Goal: Task Accomplishment & Management: Use online tool/utility

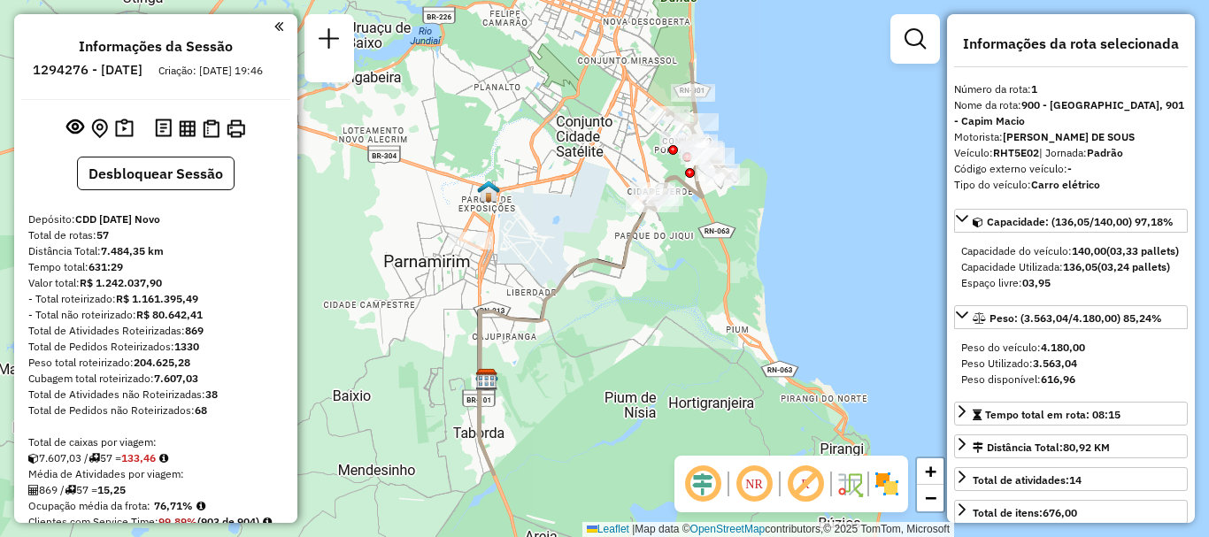
select select "**********"
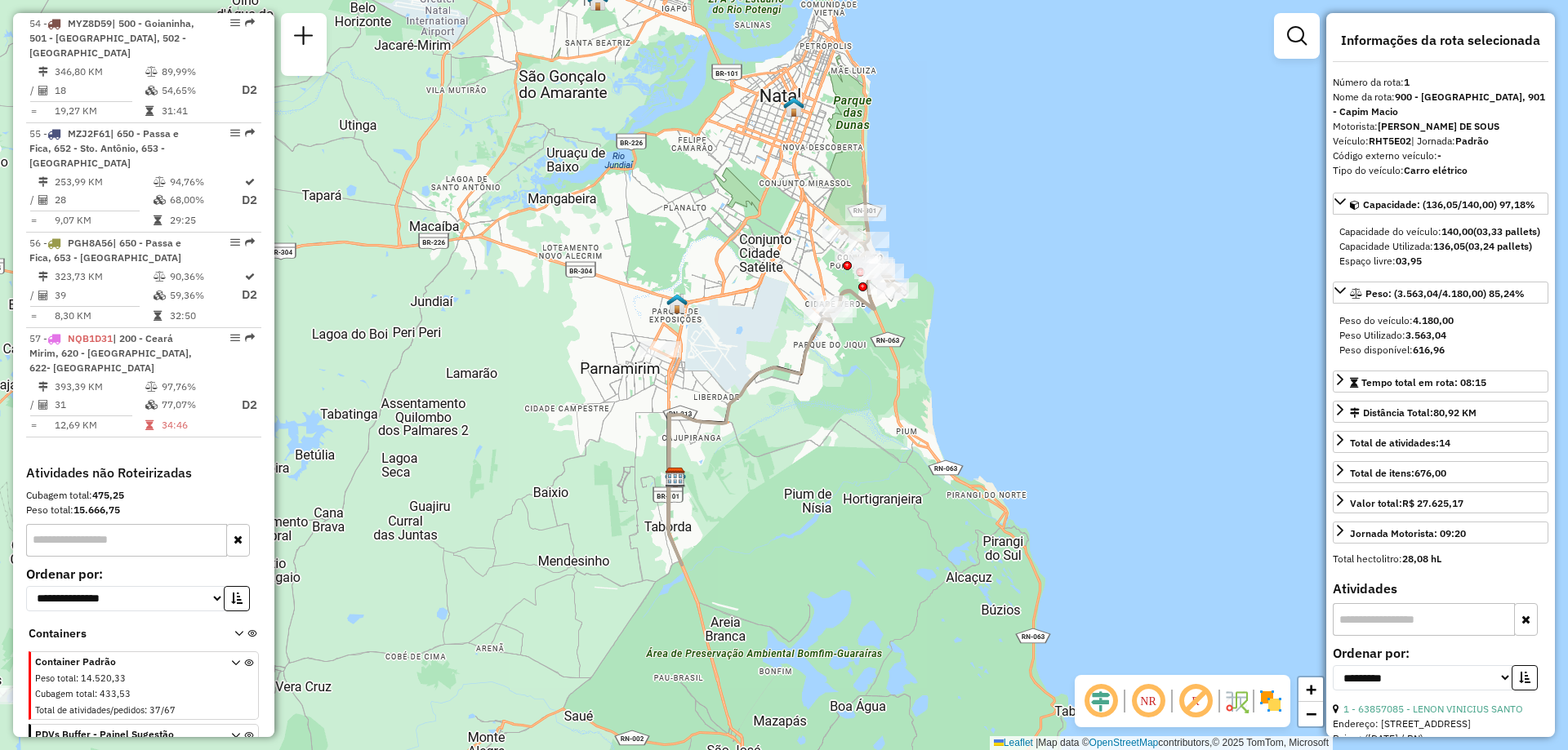
scroll to position [5570, 0]
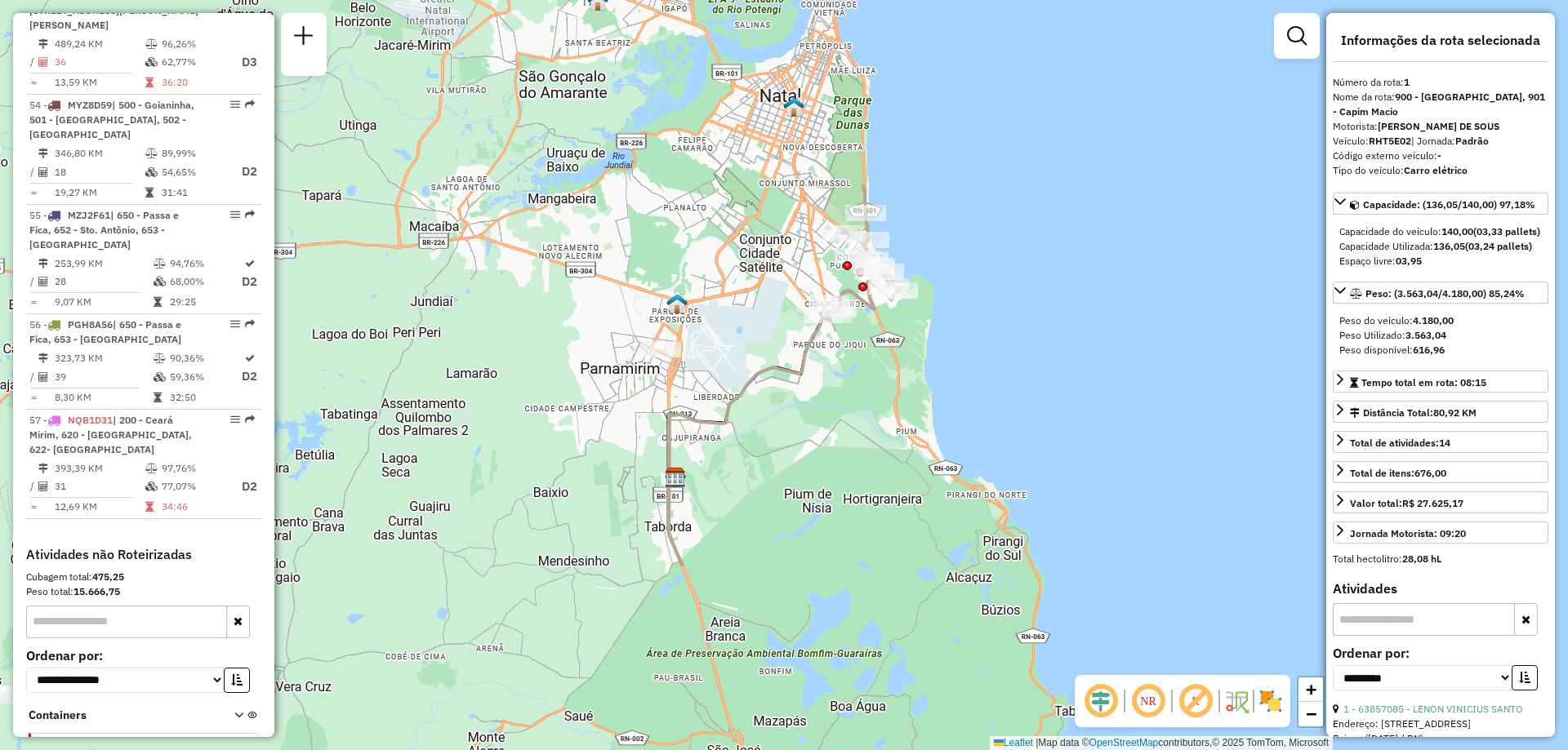
click at [104, 494] on input "text" at bounding box center [126, 622] width 201 height 32
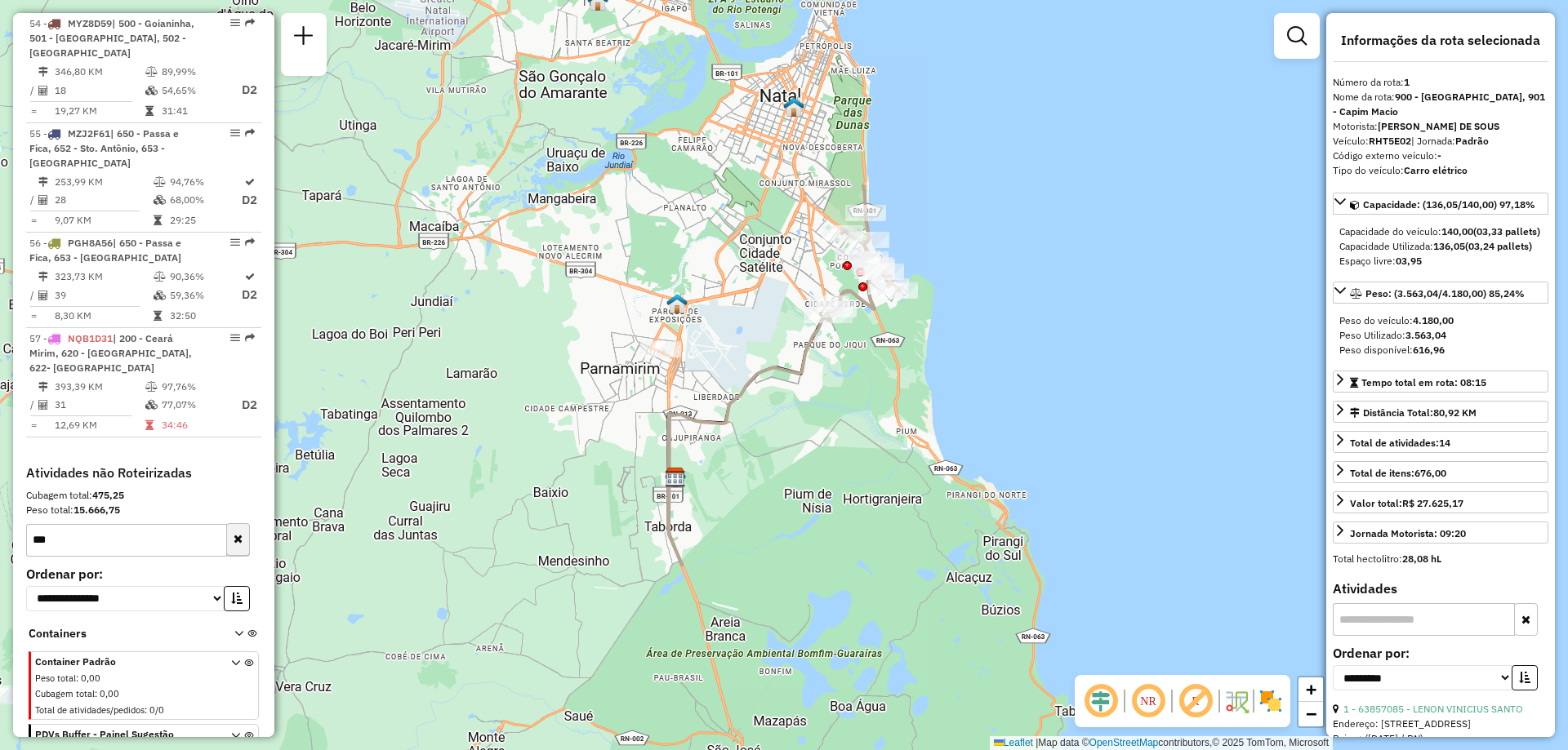
type input "***"
click at [238, 494] on button "button" at bounding box center [238, 540] width 24 height 32
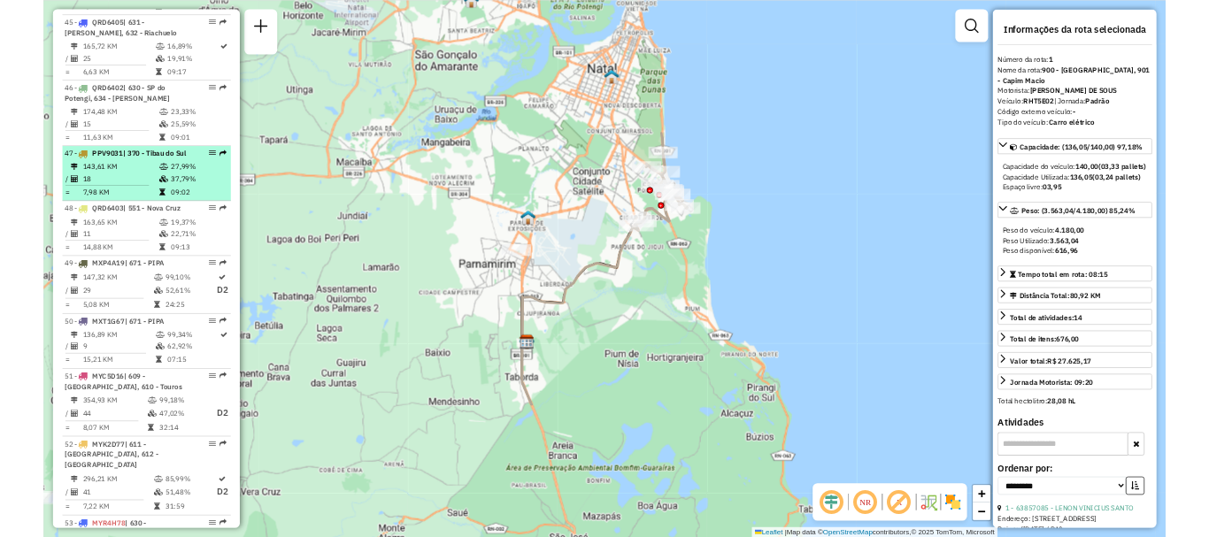
scroll to position [5153, 0]
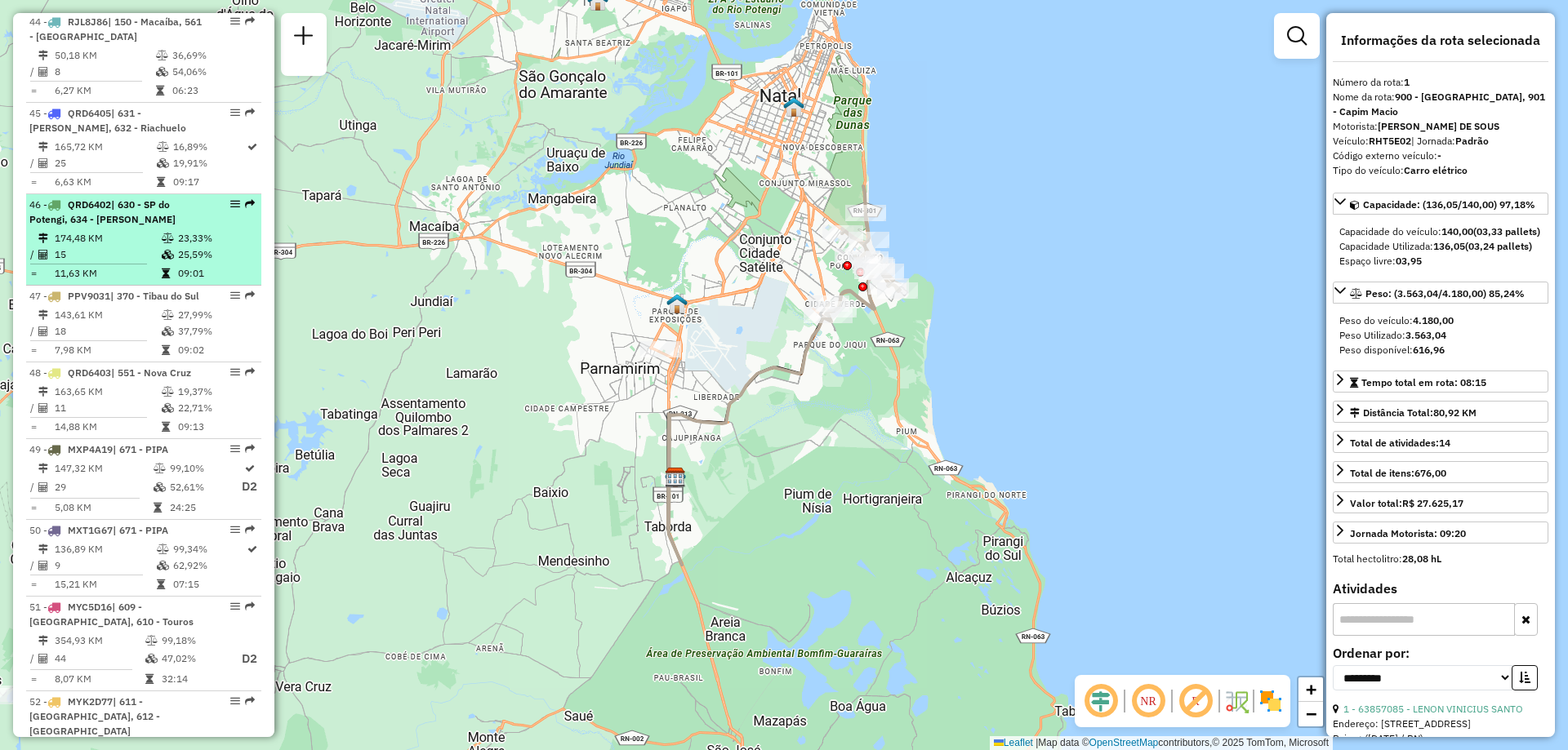
click at [129, 231] on td "174,48 KM" at bounding box center [107, 239] width 107 height 17
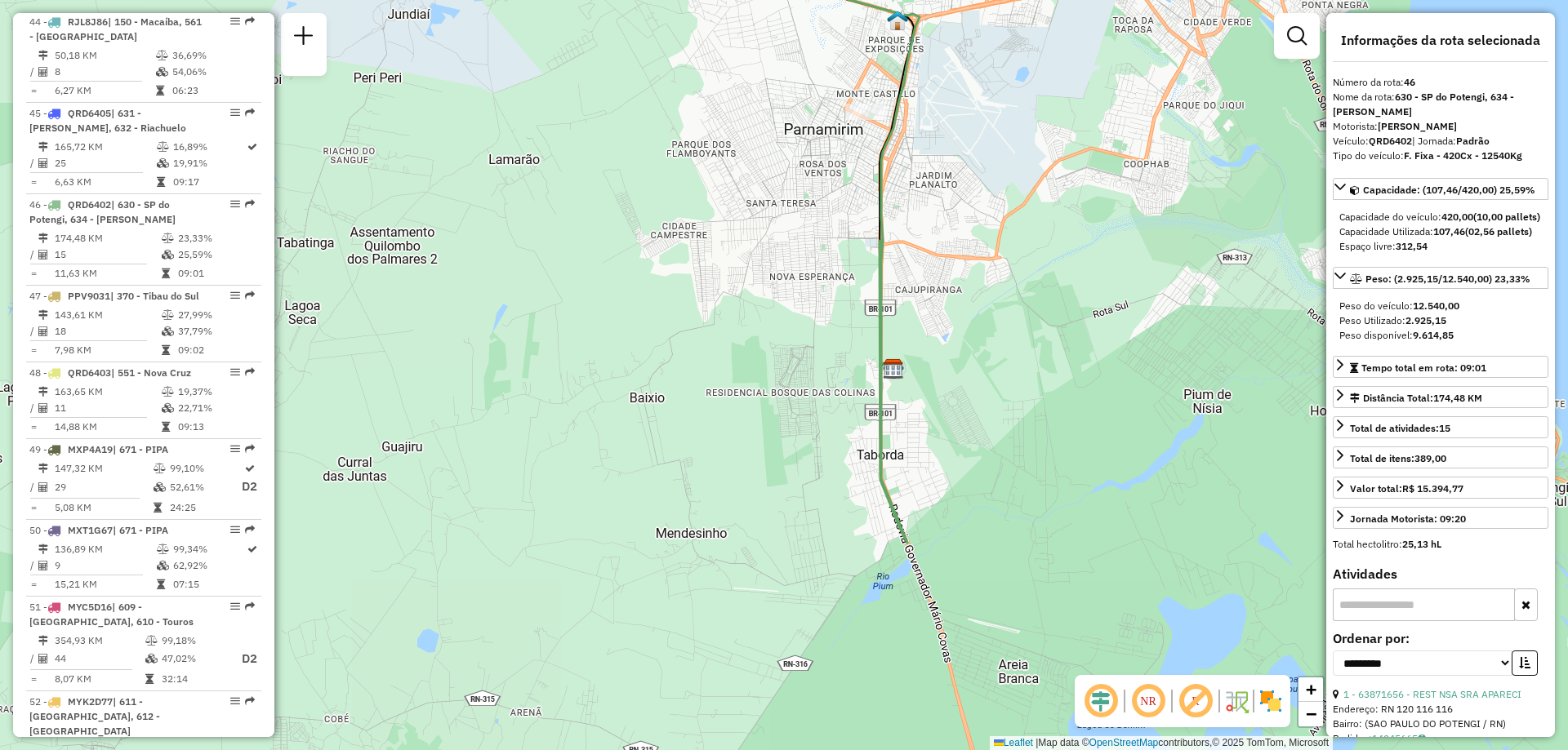
drag, startPoint x: 1172, startPoint y: 492, endPoint x: 1034, endPoint y: 397, distance: 167.5
click at [1034, 397] on div "Janela de atendimento Grade de atendimento Capacidade Transportadoras Veículos …" at bounding box center [784, 375] width 1568 height 750
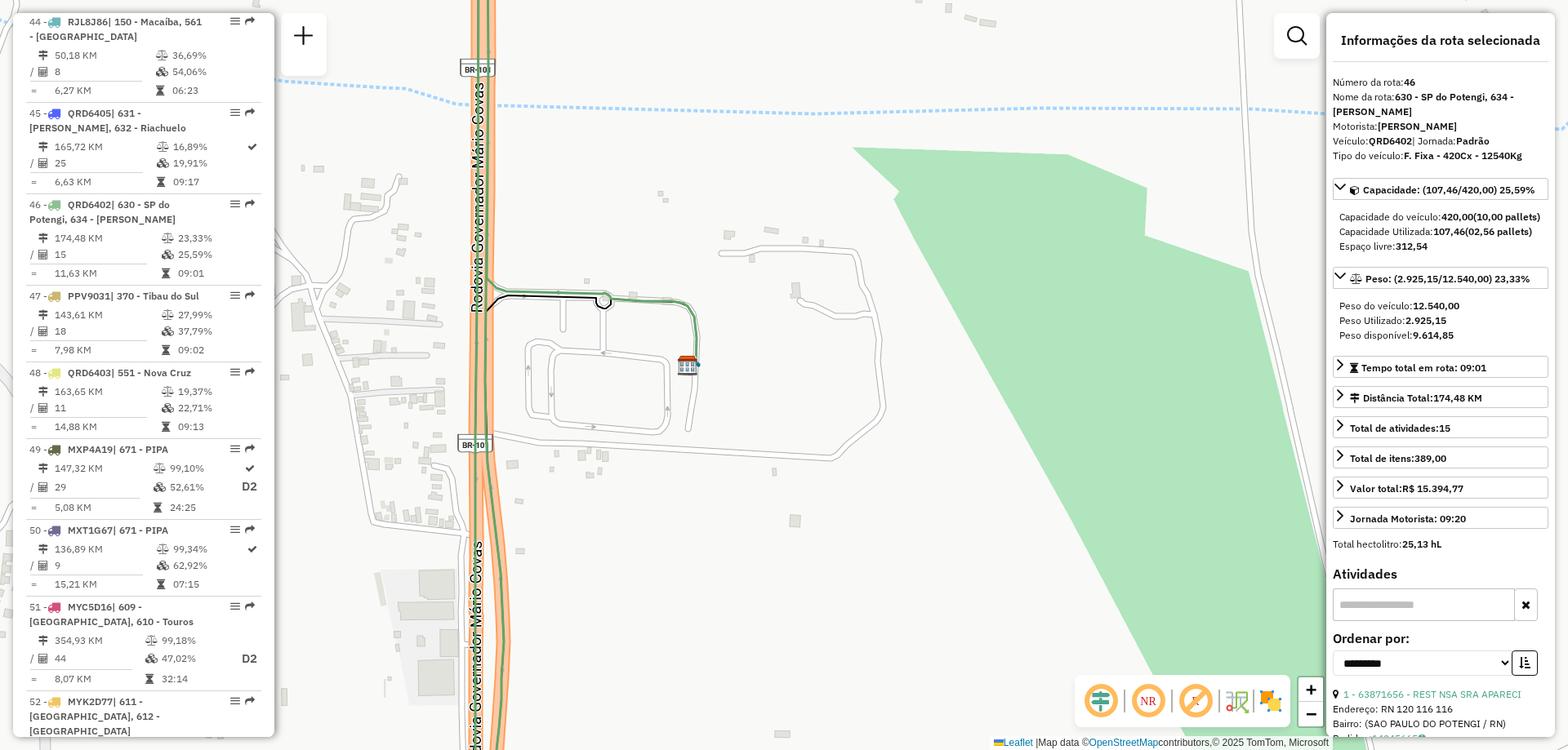
drag, startPoint x: 591, startPoint y: 348, endPoint x: 784, endPoint y: 361, distance: 193.4
click at [784, 361] on div "Janela de atendimento Grade de atendimento Capacidade Transportadoras Veículos …" at bounding box center [784, 375] width 1568 height 750
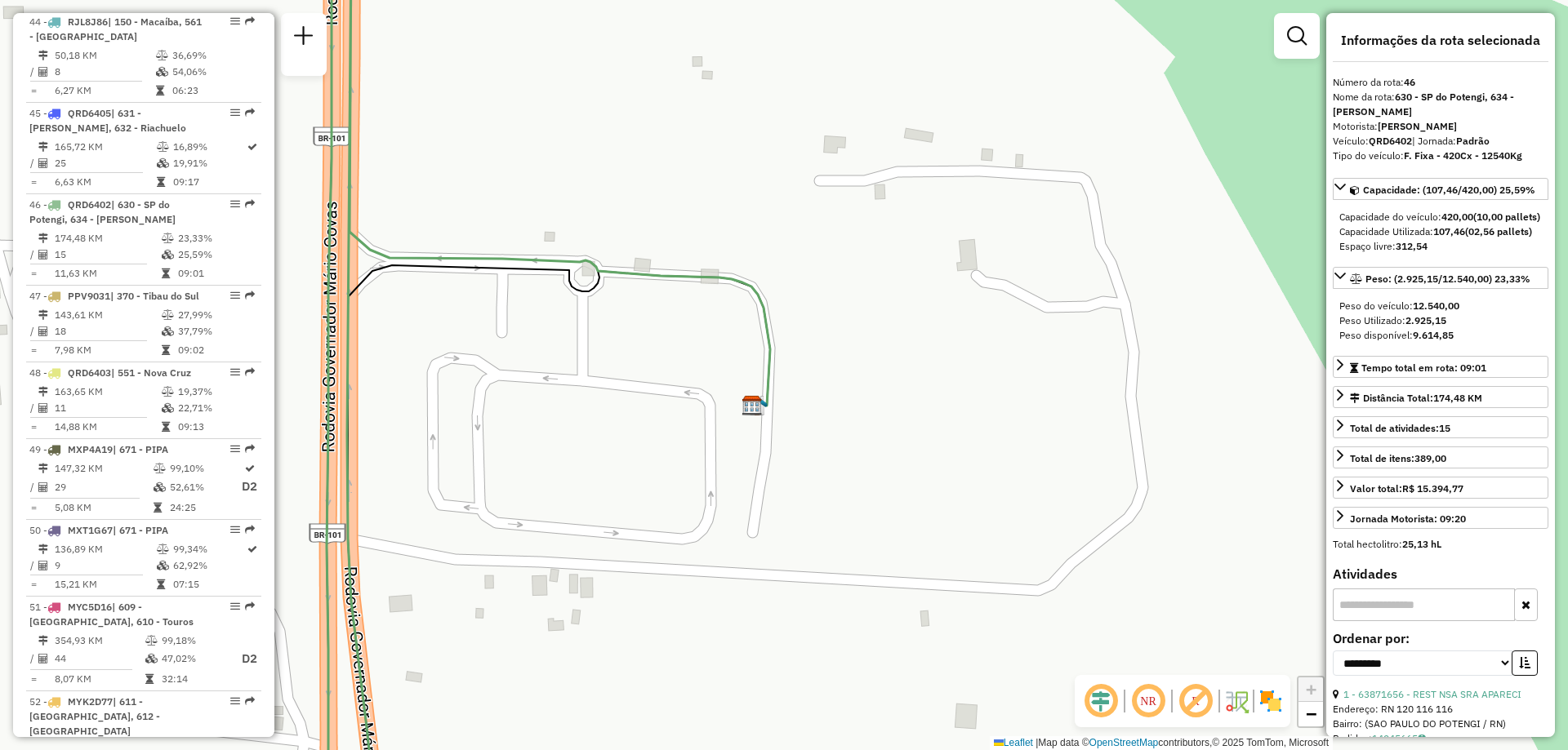
drag, startPoint x: 597, startPoint y: 341, endPoint x: 649, endPoint y: 357, distance: 54.4
click at [649, 357] on div "Janela de atendimento Grade de atendimento Capacidade Transportadoras Veículos …" at bounding box center [784, 375] width 1568 height 750
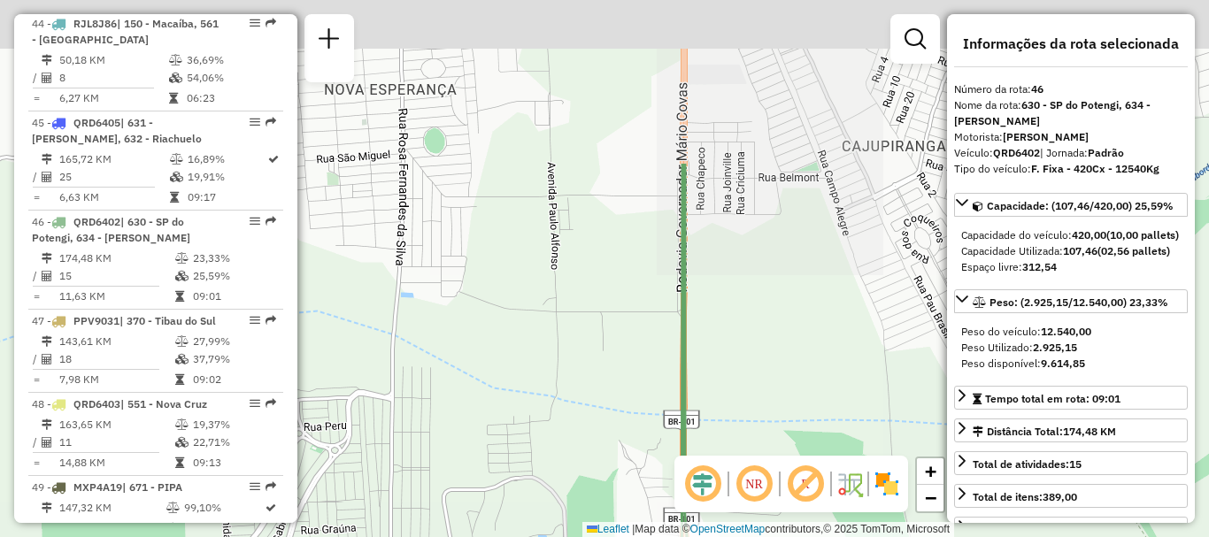
drag, startPoint x: 708, startPoint y: 138, endPoint x: 780, endPoint y: 412, distance: 282.7
click at [780, 412] on div "Janela de atendimento Grade de atendimento Capacidade Transportadoras Veículos …" at bounding box center [604, 268] width 1209 height 537
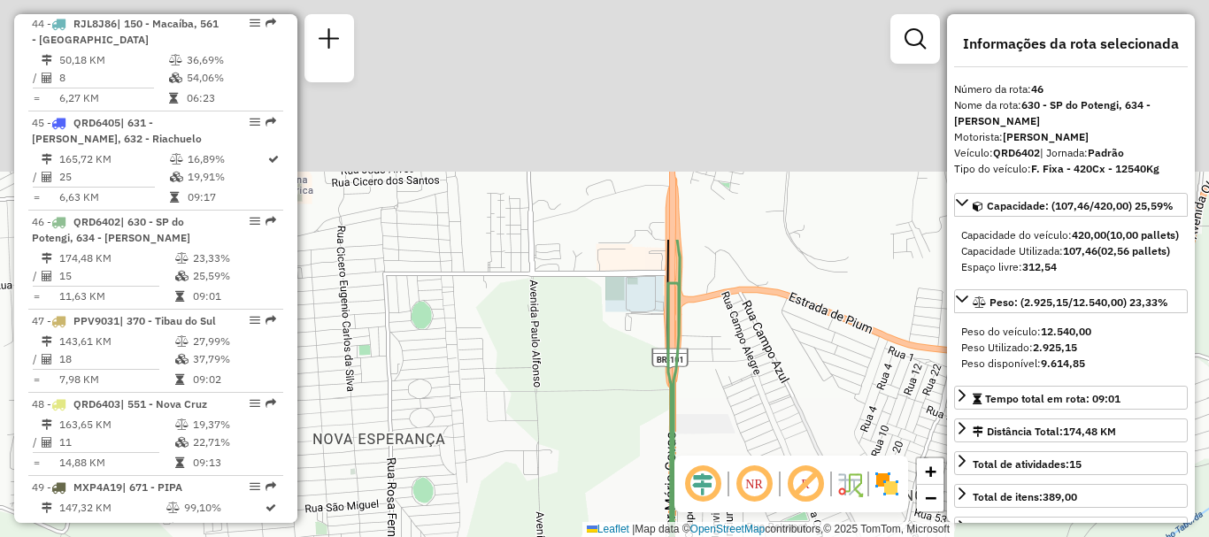
drag, startPoint x: 759, startPoint y: 132, endPoint x: 746, endPoint y: 426, distance: 294.1
click at [746, 426] on div "Janela de atendimento Grade de atendimento Capacidade Transportadoras Veículos …" at bounding box center [604, 268] width 1209 height 537
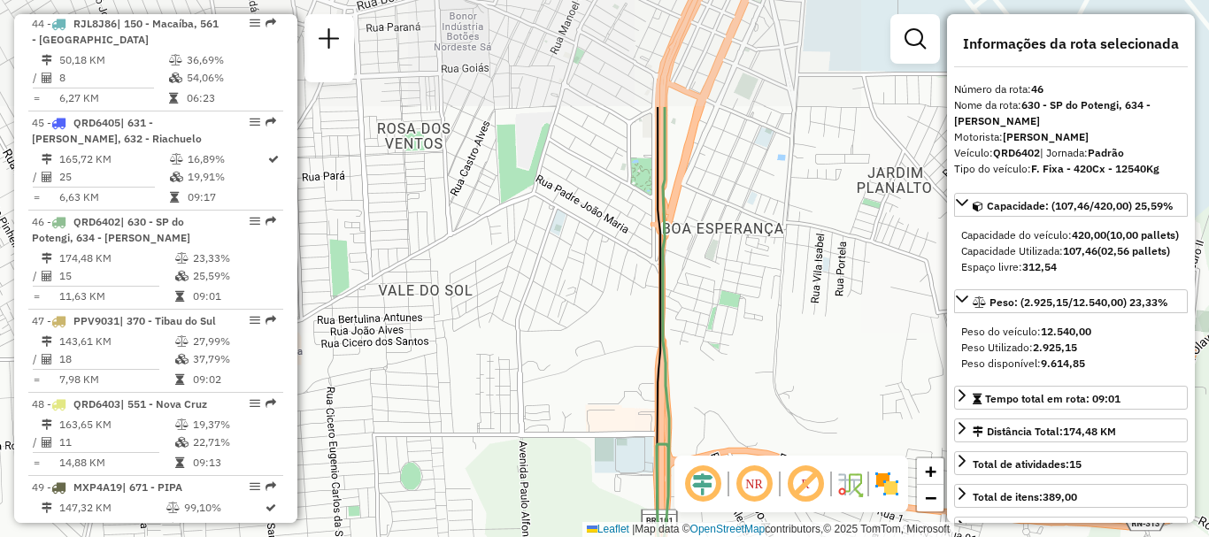
drag, startPoint x: 739, startPoint y: 198, endPoint x: 728, endPoint y: 359, distance: 161.4
click at [728, 359] on div "Janela de atendimento Grade de atendimento Capacidade Transportadoras Veículos …" at bounding box center [604, 268] width 1209 height 537
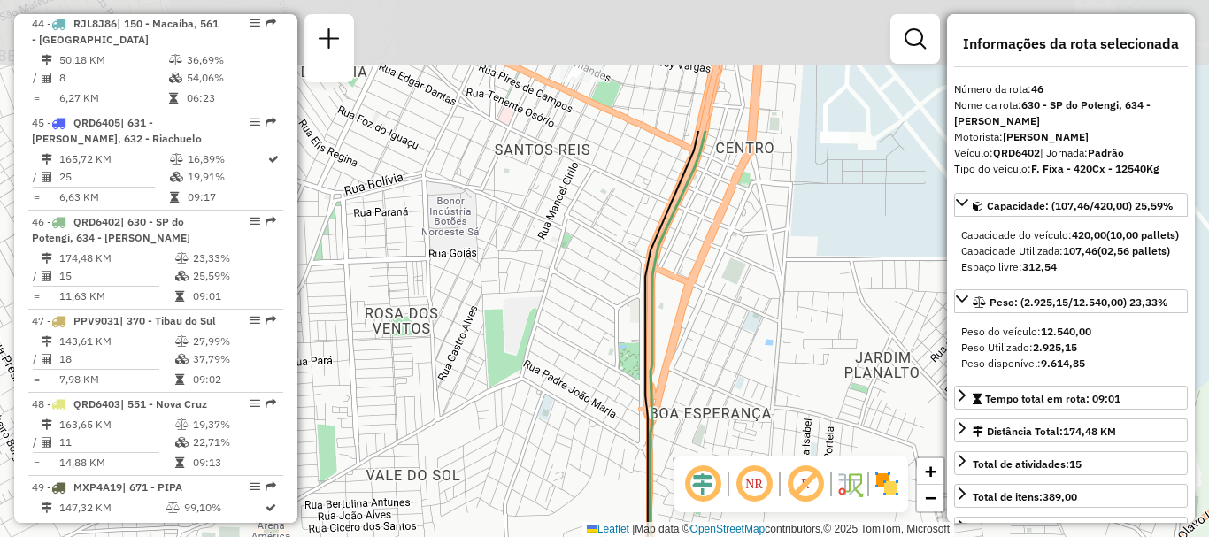
drag, startPoint x: 740, startPoint y: 207, endPoint x: 725, endPoint y: 352, distance: 145.9
click at [725, 352] on div "Janela de atendimento Grade de atendimento Capacidade Transportadoras Veículos …" at bounding box center [604, 268] width 1209 height 537
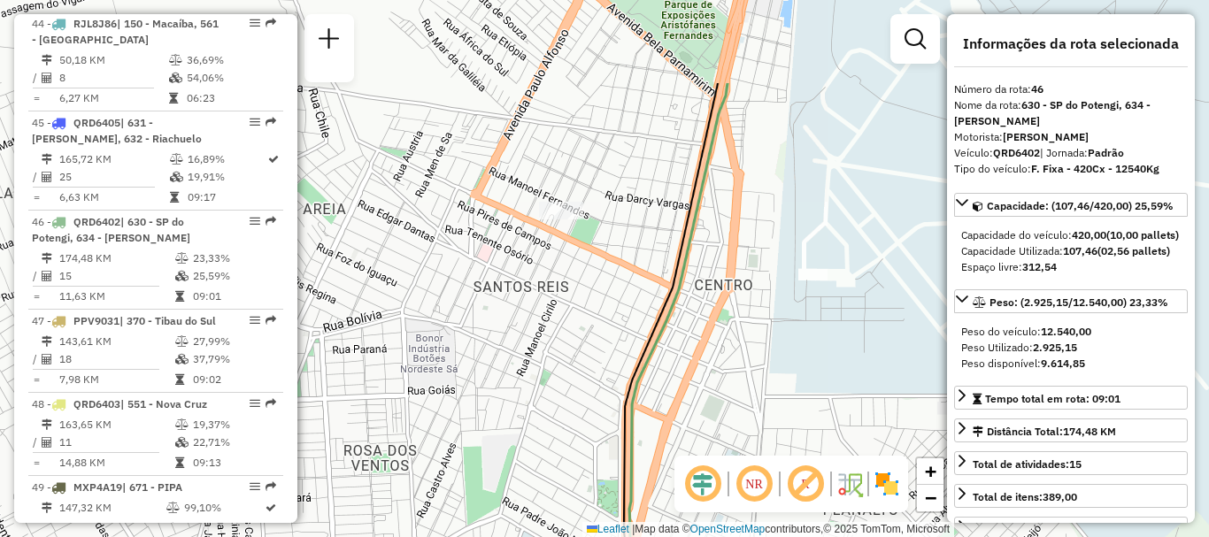
drag, startPoint x: 925, startPoint y: 151, endPoint x: 897, endPoint y: 374, distance: 224.8
click at [897, 374] on div "Janela de atendimento Grade de atendimento Capacidade Transportadoras Veículos …" at bounding box center [604, 268] width 1209 height 537
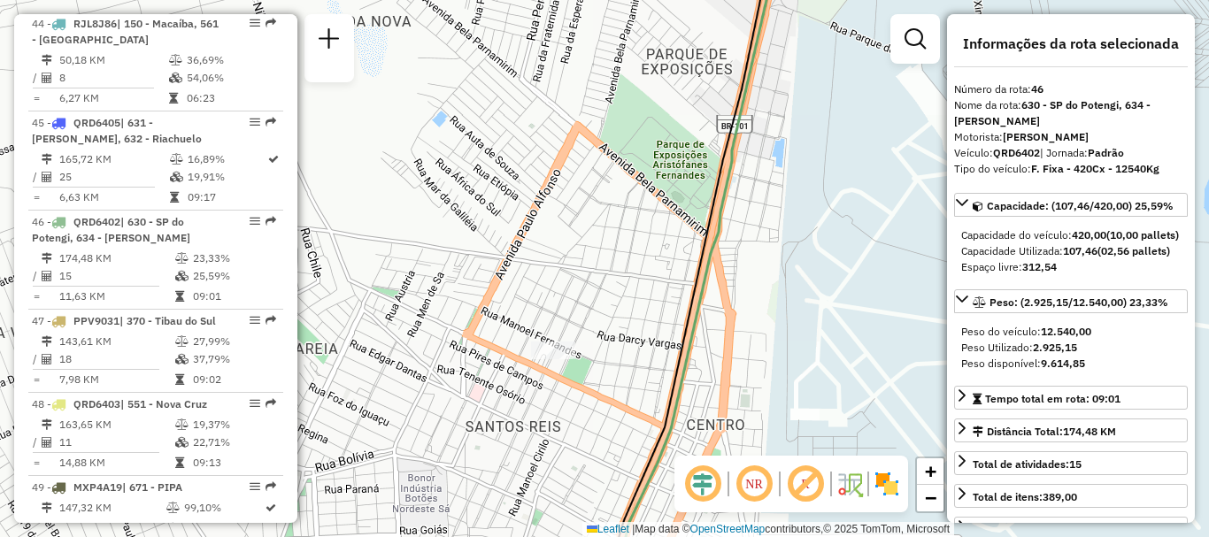
drag, startPoint x: 804, startPoint y: 194, endPoint x: 781, endPoint y: 369, distance: 176.8
click at [781, 369] on div "Janela de atendimento Grade de atendimento Capacidade Transportadoras Veículos …" at bounding box center [604, 268] width 1209 height 537
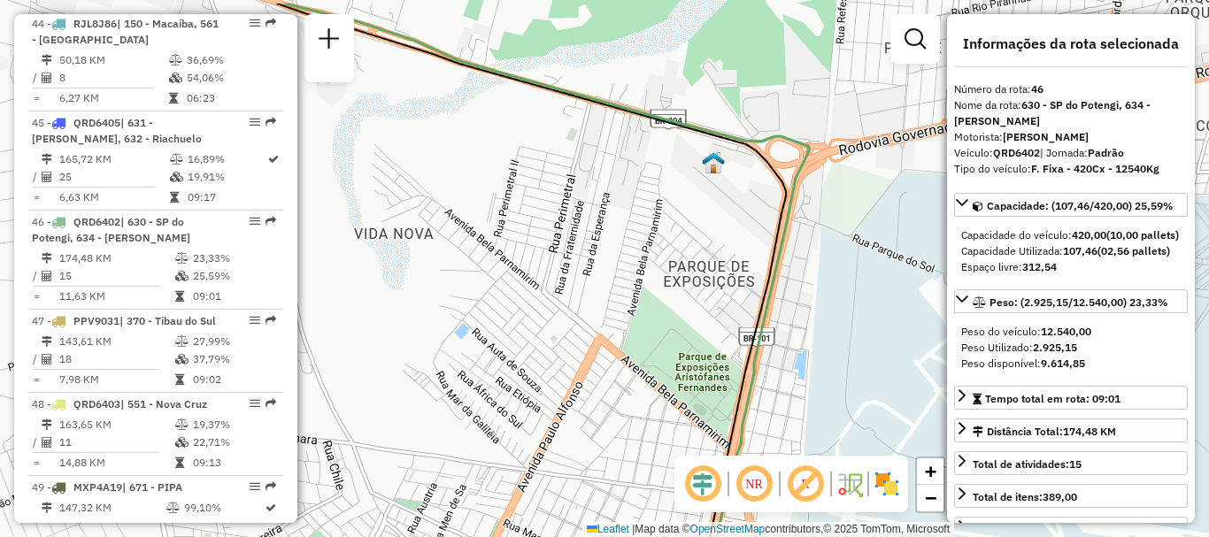
drag, startPoint x: 845, startPoint y: 245, endPoint x: 865, endPoint y: 266, distance: 28.8
click at [865, 266] on div "Janela de atendimento Grade de atendimento Capacidade Transportadoras Veículos …" at bounding box center [604, 268] width 1209 height 537
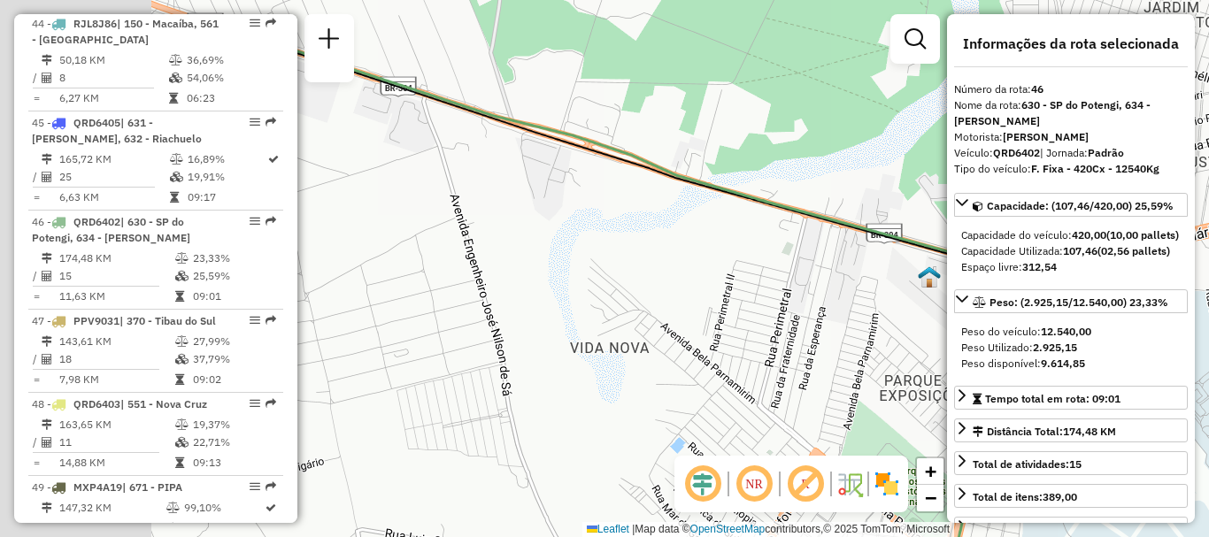
drag, startPoint x: 497, startPoint y: 181, endPoint x: 786, endPoint y: 306, distance: 315.2
click at [786, 306] on div "Janela de atendimento Grade de atendimento Capacidade Transportadoras Veículos …" at bounding box center [604, 268] width 1209 height 537
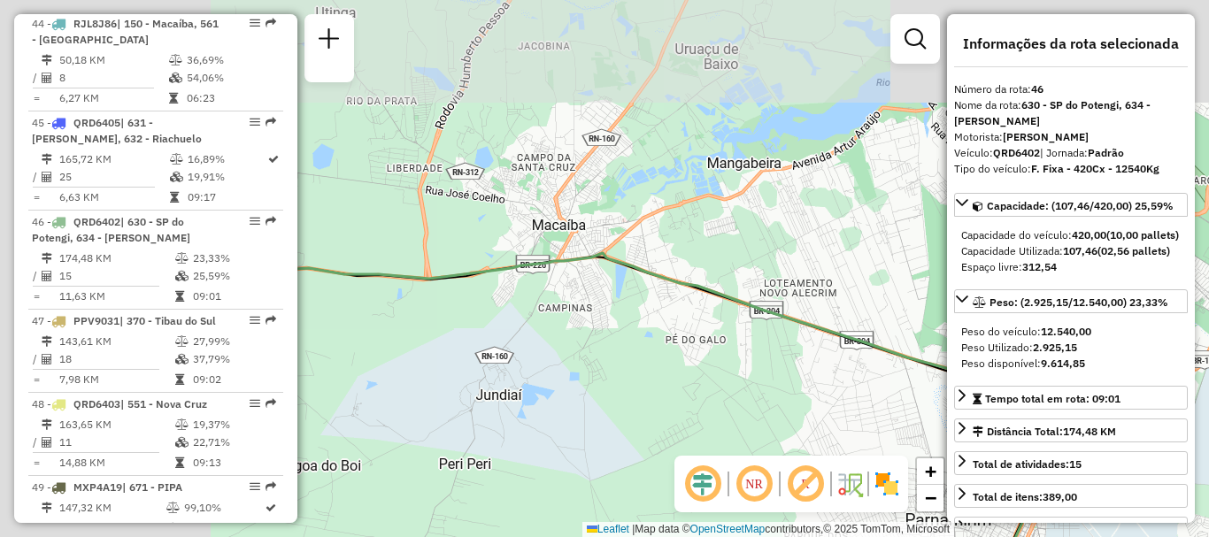
drag, startPoint x: 422, startPoint y: 263, endPoint x: 760, endPoint y: 374, distance: 355.8
click at [760, 374] on div "Janela de atendimento Grade de atendimento Capacidade Transportadoras Veículos …" at bounding box center [604, 268] width 1209 height 537
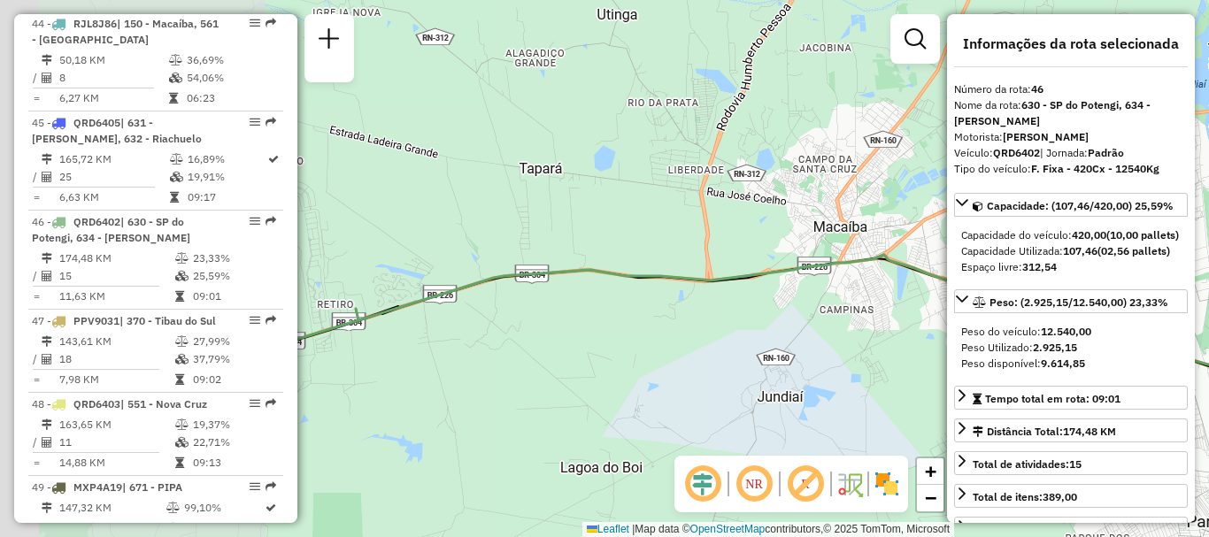
drag, startPoint x: 505, startPoint y: 299, endPoint x: 815, endPoint y: 285, distance: 310.1
click at [815, 285] on div "Janela de atendimento Grade de atendimento Capacidade Transportadoras Veículos …" at bounding box center [604, 268] width 1209 height 537
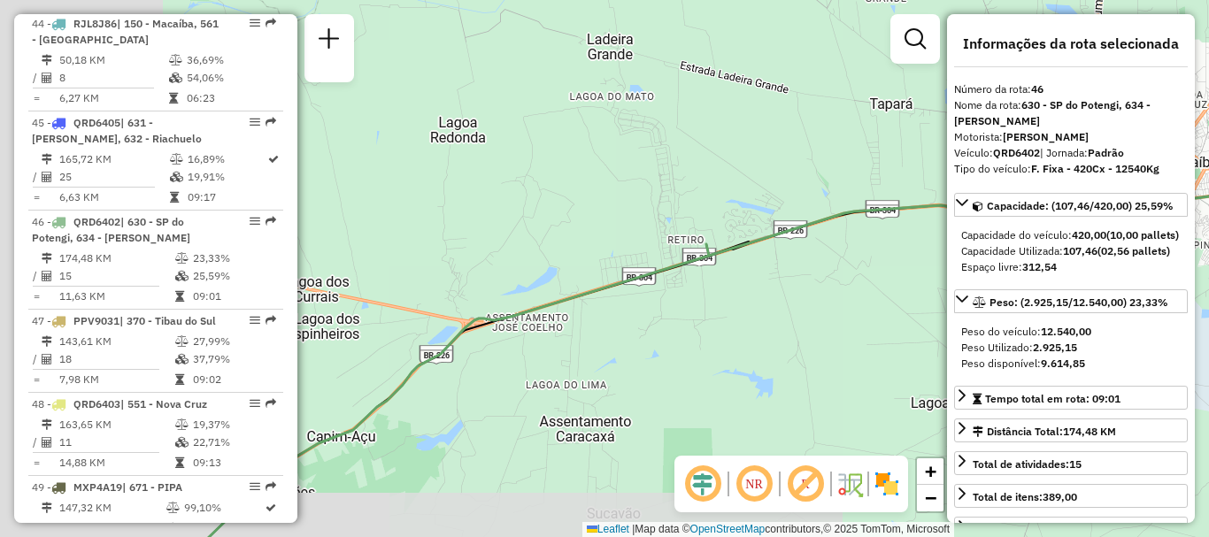
drag, startPoint x: 523, startPoint y: 389, endPoint x: 948, endPoint y: 325, distance: 429.8
click at [948, 326] on hb-router-mapa "Informações da Sessão 1294276 - [DATE] Criação: [DATE] 19:46 Desbloquear Sessão…" at bounding box center [604, 268] width 1209 height 537
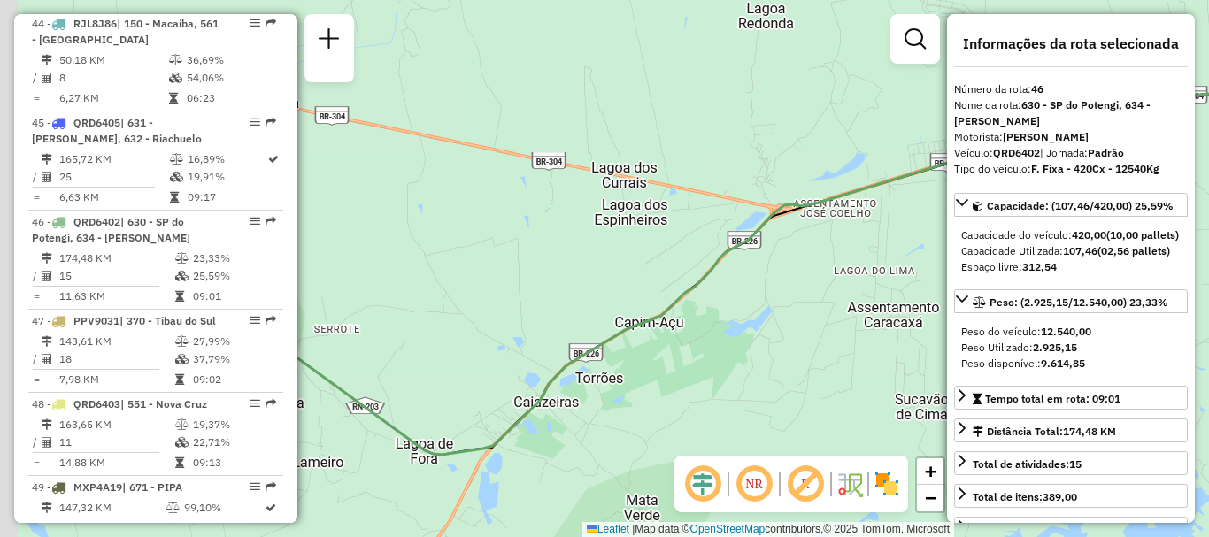
drag, startPoint x: 589, startPoint y: 384, endPoint x: 805, endPoint y: 282, distance: 239.6
click at [805, 282] on div "Janela de atendimento Grade de atendimento Capacidade Transportadoras Veículos …" at bounding box center [604, 268] width 1209 height 537
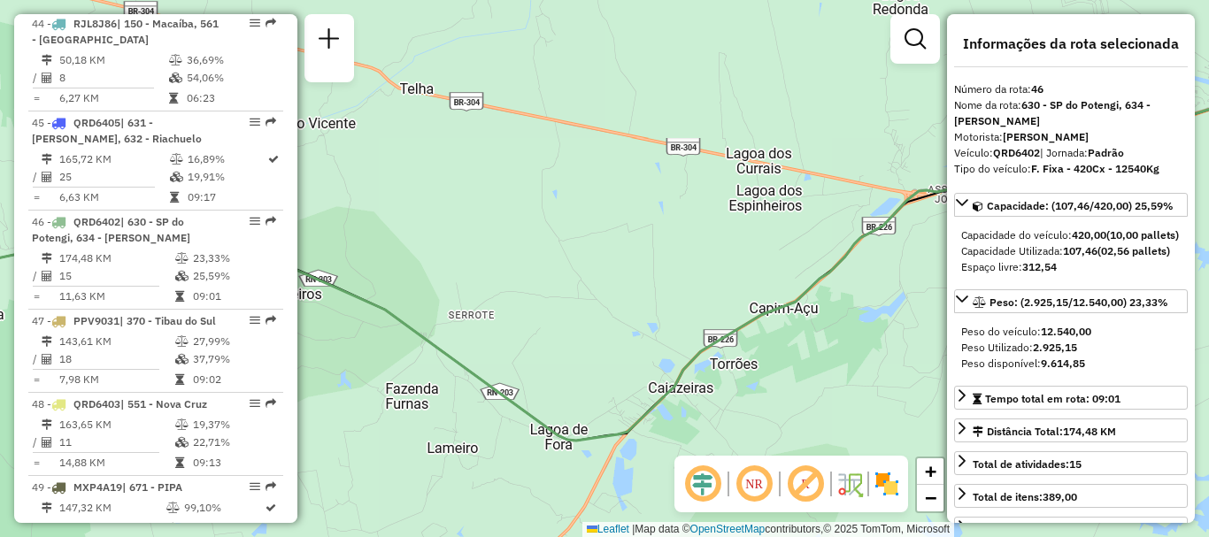
drag, startPoint x: 442, startPoint y: 338, endPoint x: 826, endPoint y: 276, distance: 389.1
click at [826, 276] on div "Janela de atendimento Grade de atendimento Capacidade Transportadoras Veículos …" at bounding box center [604, 268] width 1209 height 537
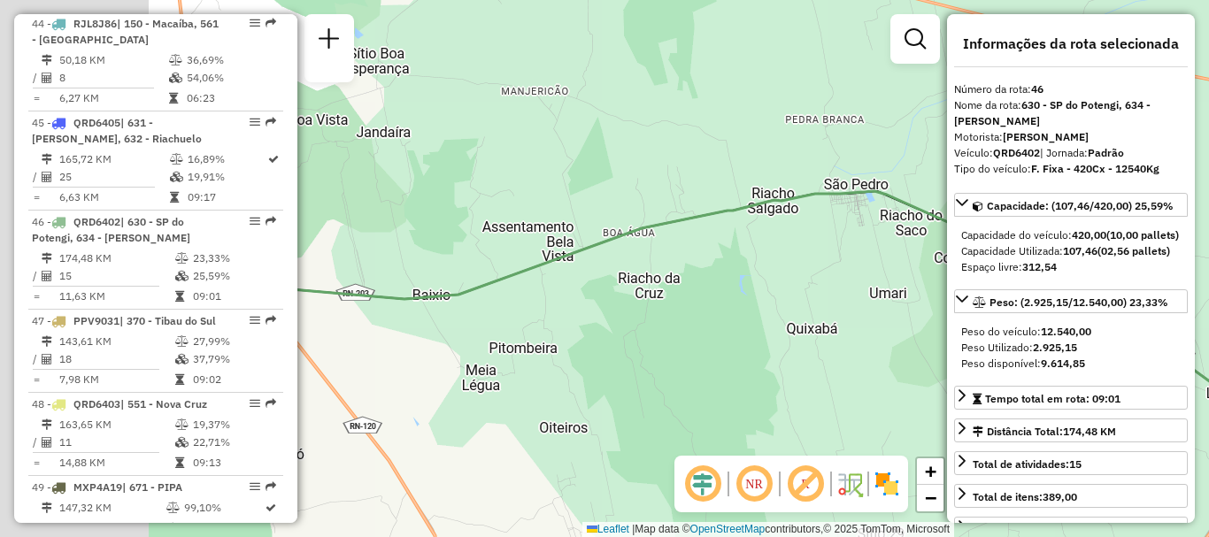
drag, startPoint x: 370, startPoint y: 283, endPoint x: 728, endPoint y: 293, distance: 357.7
click at [728, 293] on div "Janela de atendimento Grade de atendimento Capacidade Transportadoras Veículos …" at bounding box center [604, 268] width 1209 height 537
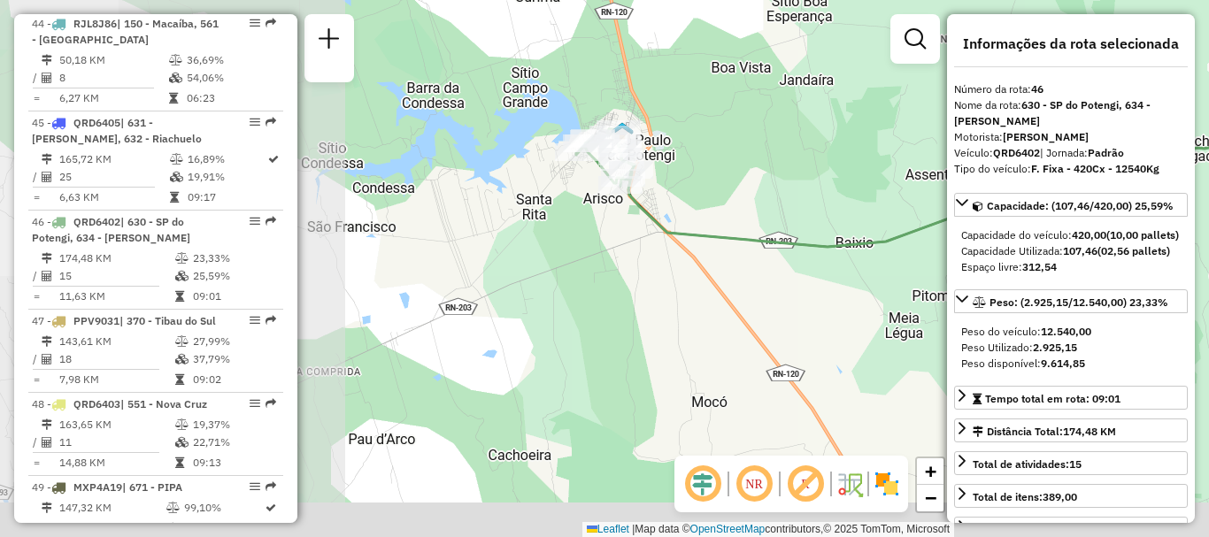
drag, startPoint x: 368, startPoint y: 369, endPoint x: 792, endPoint y: 317, distance: 427.2
click at [792, 317] on div "Janela de atendimento Grade de atendimento Capacidade Transportadoras Veículos …" at bounding box center [604, 268] width 1209 height 537
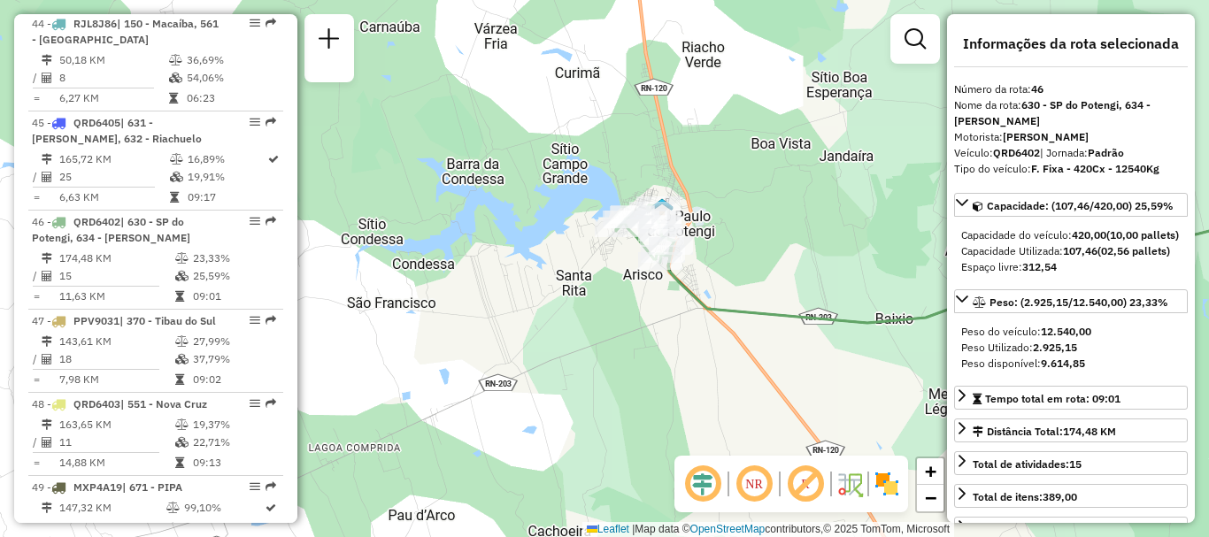
drag, startPoint x: 705, startPoint y: 199, endPoint x: 751, endPoint y: 298, distance: 109.7
click at [751, 298] on div "Janela de atendimento Grade de atendimento Capacidade Transportadoras Veículos …" at bounding box center [604, 268] width 1209 height 537
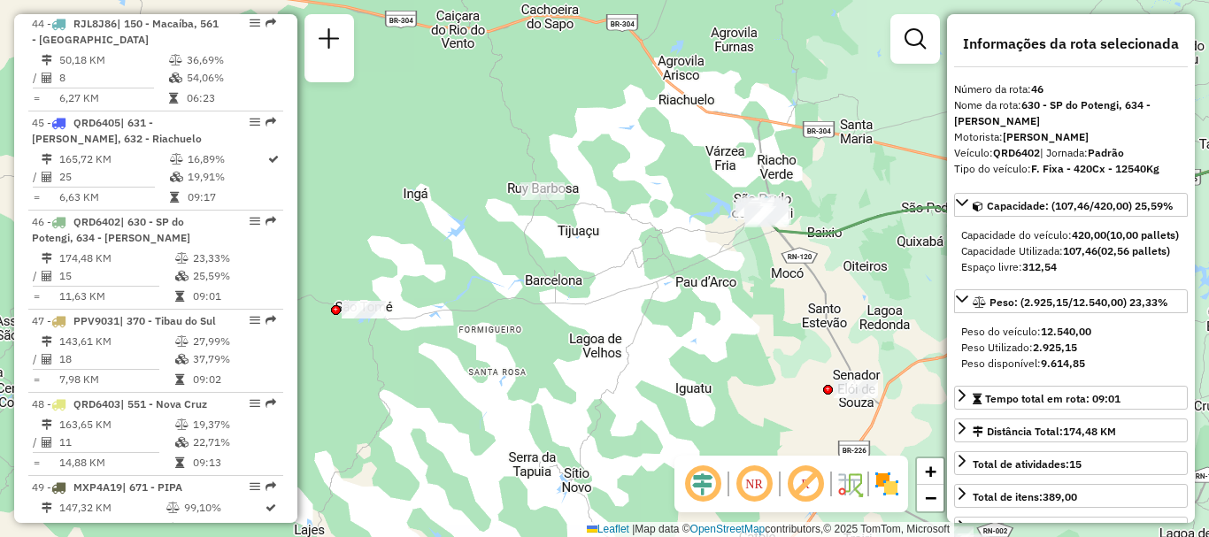
drag, startPoint x: 903, startPoint y: 312, endPoint x: 800, endPoint y: 298, distance: 103.5
click at [800, 298] on div "Janela de atendimento Grade de atendimento Capacidade Transportadoras Veículos …" at bounding box center [604, 268] width 1209 height 537
